Goal: Task Accomplishment & Management: Complete application form

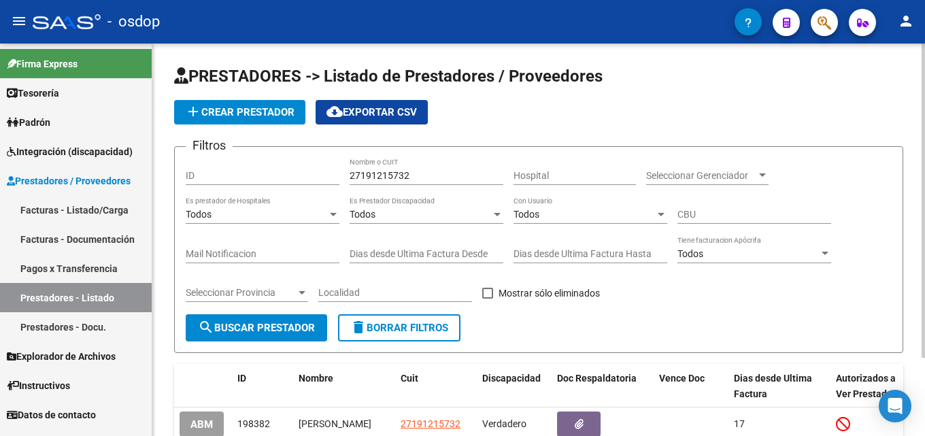
click at [414, 322] on span "delete Borrar Filtros" at bounding box center [399, 328] width 98 height 12
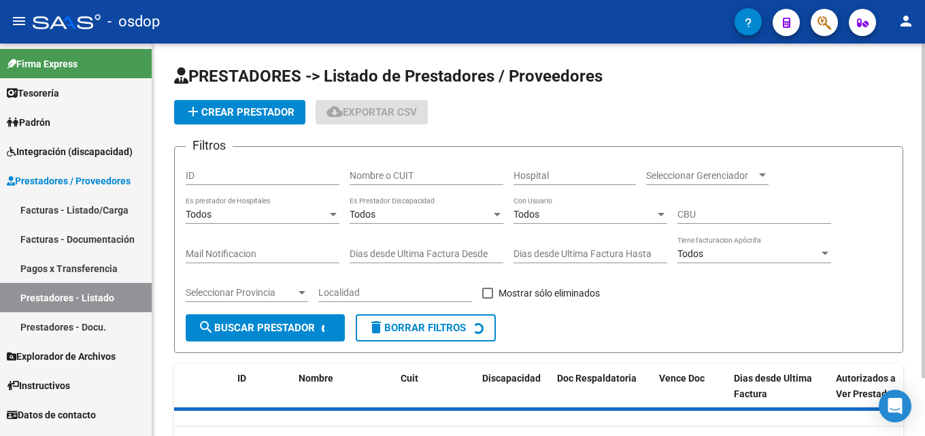
click at [416, 173] on input "Nombre o CUIT" at bounding box center [427, 176] width 154 height 12
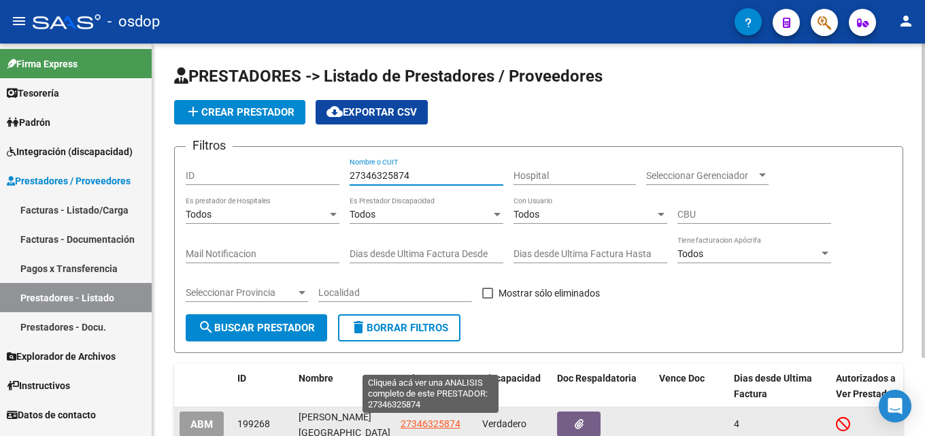
type input "27346325874"
click at [420, 420] on span "27346325874" at bounding box center [431, 423] width 60 height 11
type textarea "27346325874"
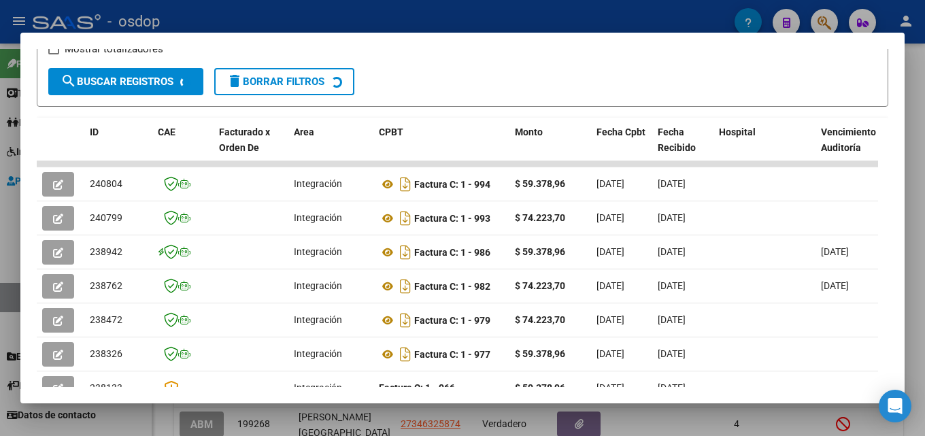
scroll to position [279, 0]
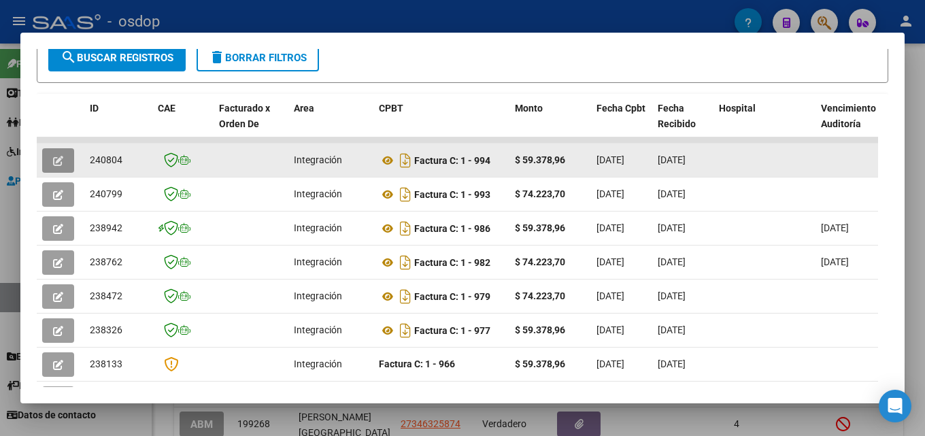
click at [48, 165] on button "button" at bounding box center [58, 160] width 32 height 24
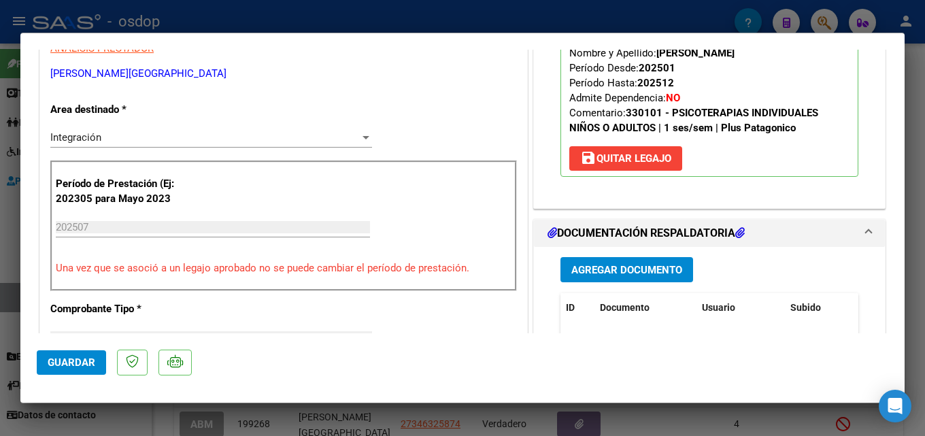
scroll to position [324, 0]
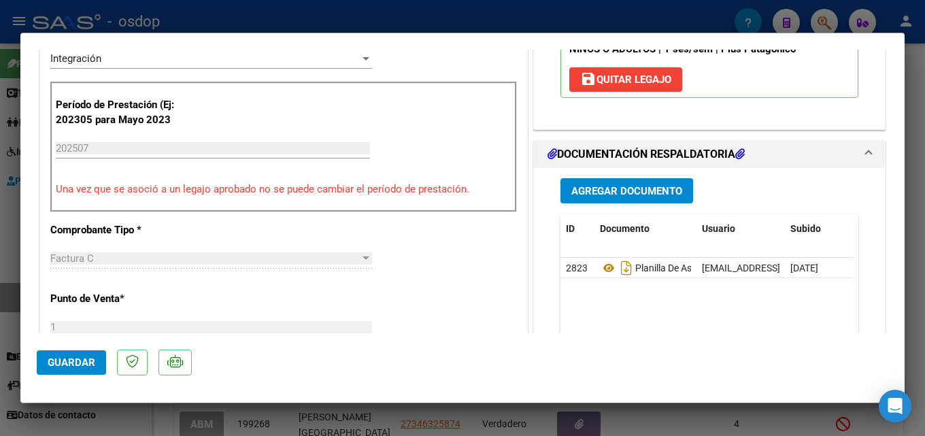
click at [924, 165] on div at bounding box center [462, 218] width 925 height 436
type input "$ 0,00"
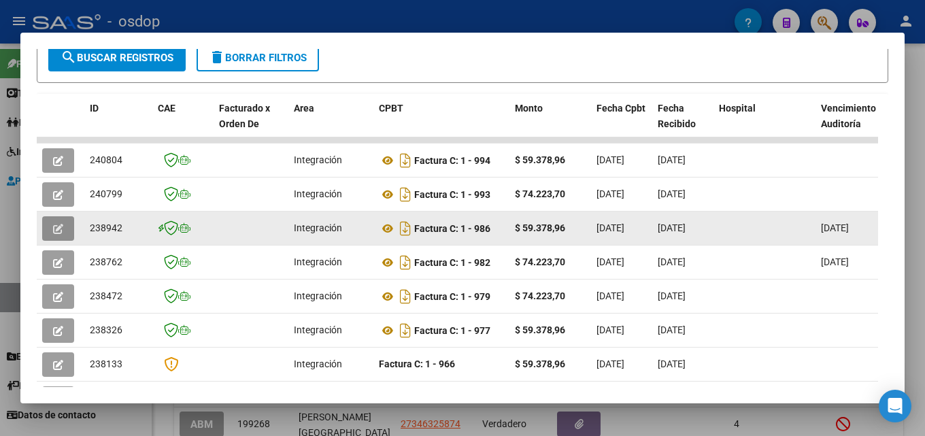
click at [59, 234] on icon "button" at bounding box center [58, 229] width 10 height 10
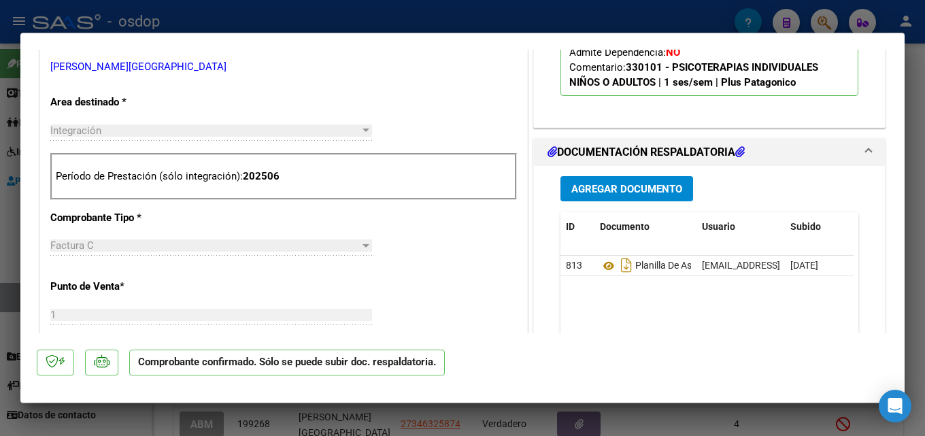
scroll to position [473, 0]
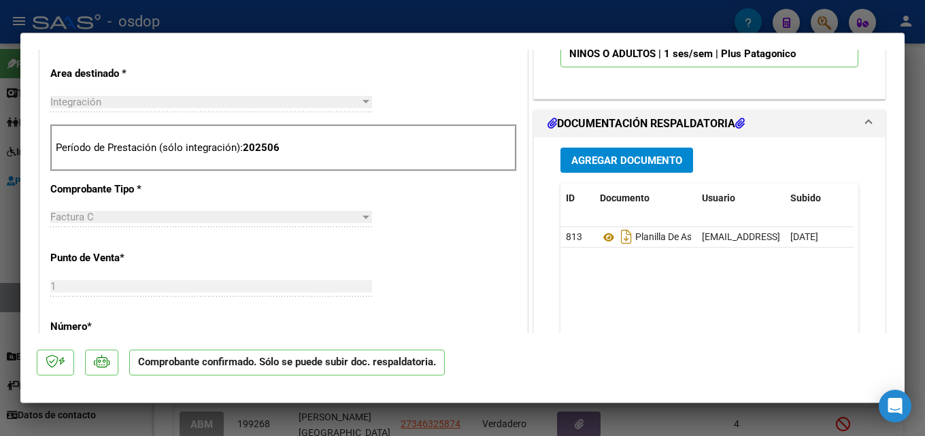
click at [924, 193] on div at bounding box center [462, 218] width 925 height 436
type input "$ 0,00"
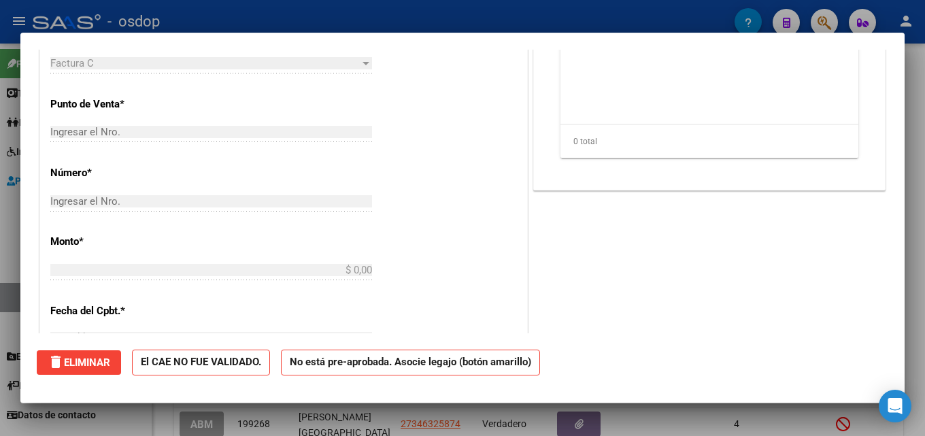
scroll to position [271, 0]
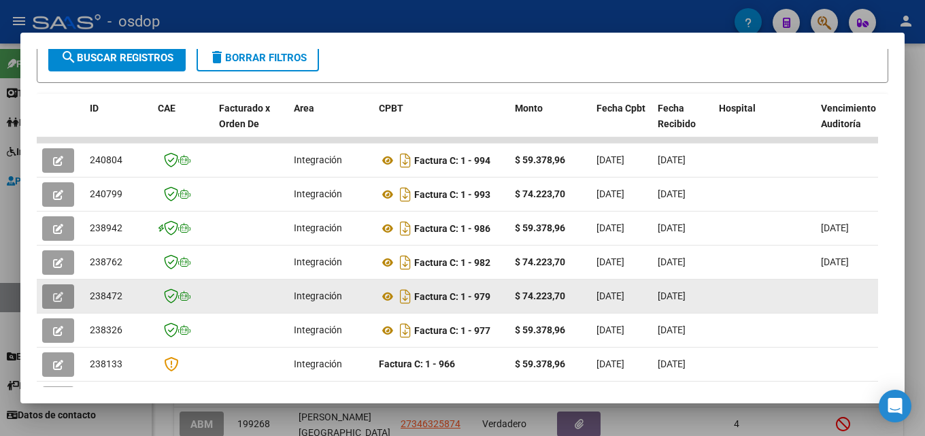
click at [53, 296] on span "button" at bounding box center [58, 296] width 10 height 12
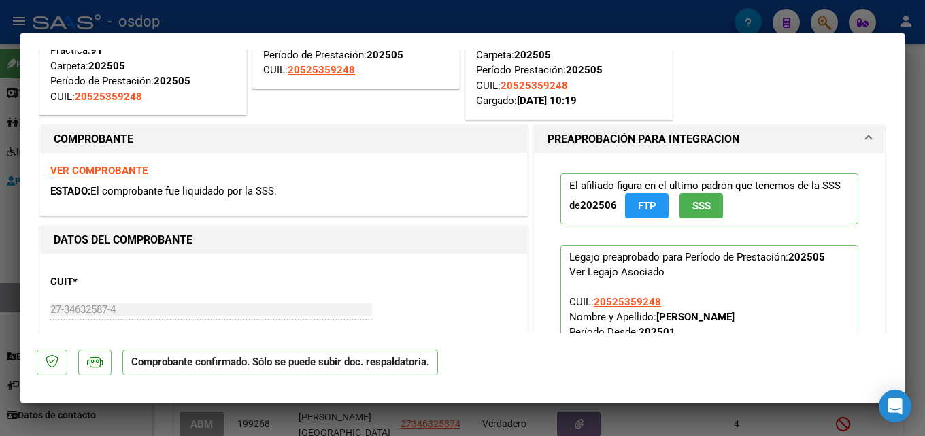
scroll to position [188, 0]
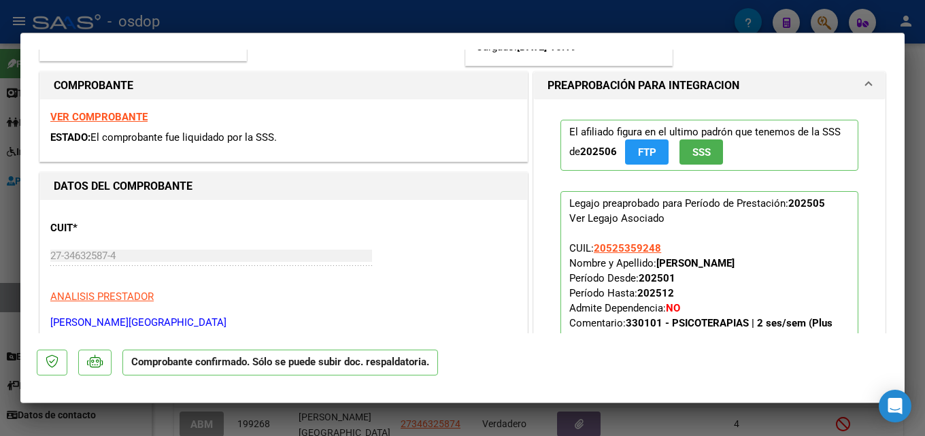
click at [924, 152] on div at bounding box center [462, 218] width 925 height 436
type input "$ 0,00"
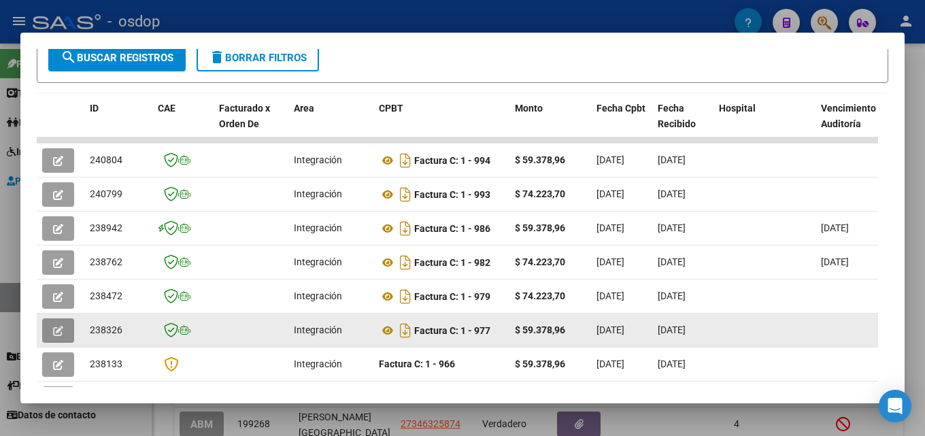
click at [56, 336] on icon "button" at bounding box center [58, 331] width 10 height 10
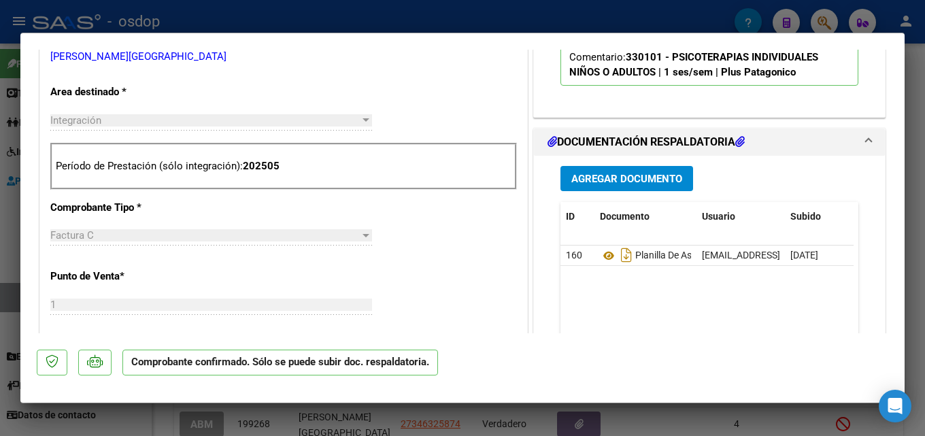
scroll to position [462, 0]
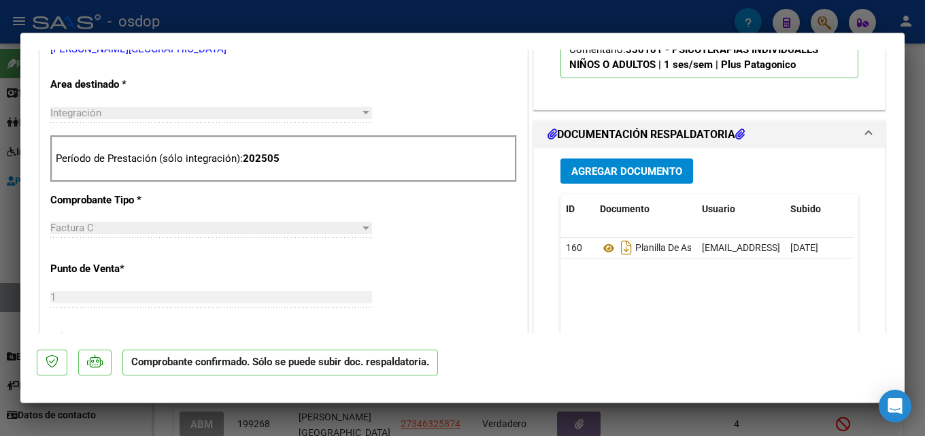
click at [924, 189] on div at bounding box center [462, 218] width 925 height 436
type input "$ 0,00"
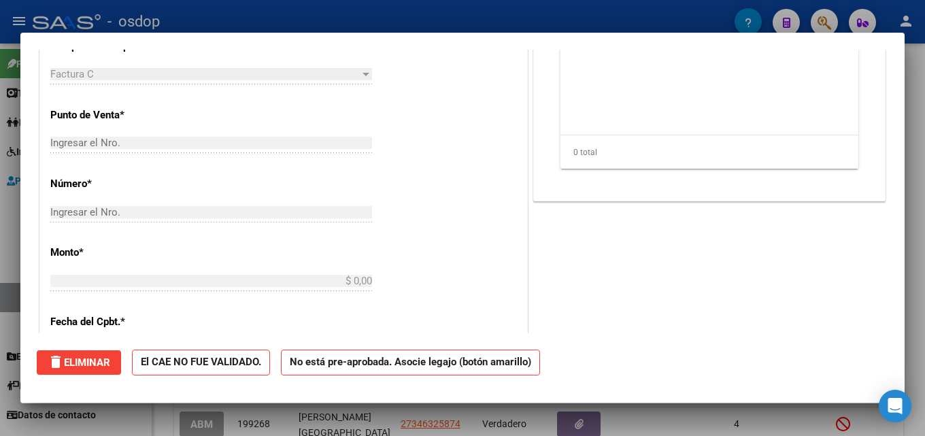
scroll to position [0, 0]
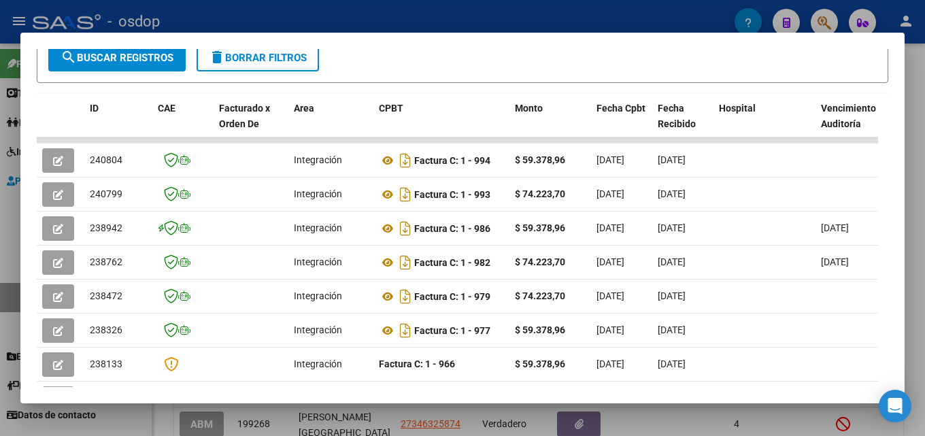
click at [924, 171] on div at bounding box center [462, 218] width 925 height 436
